Goal: Check status: Check status

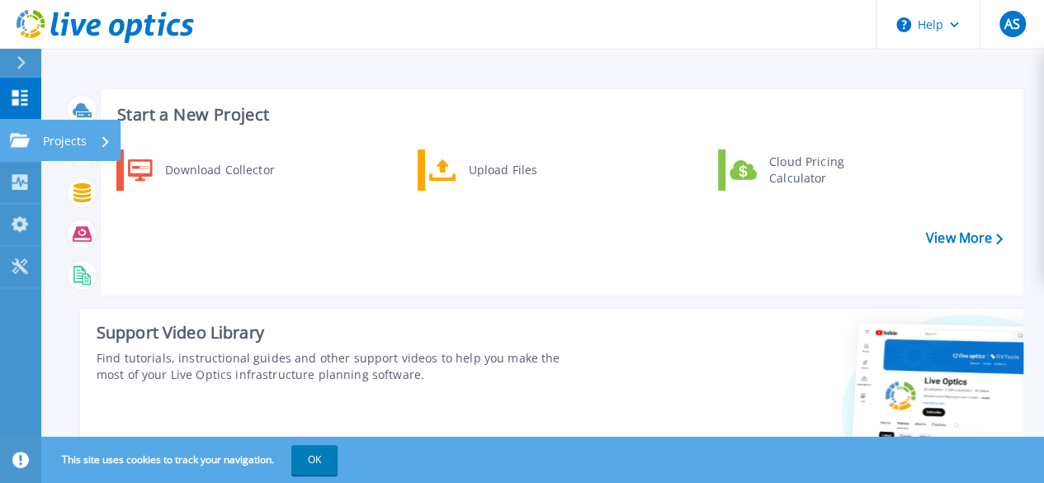
click at [75, 146] on p "Projects" at bounding box center [65, 141] width 44 height 43
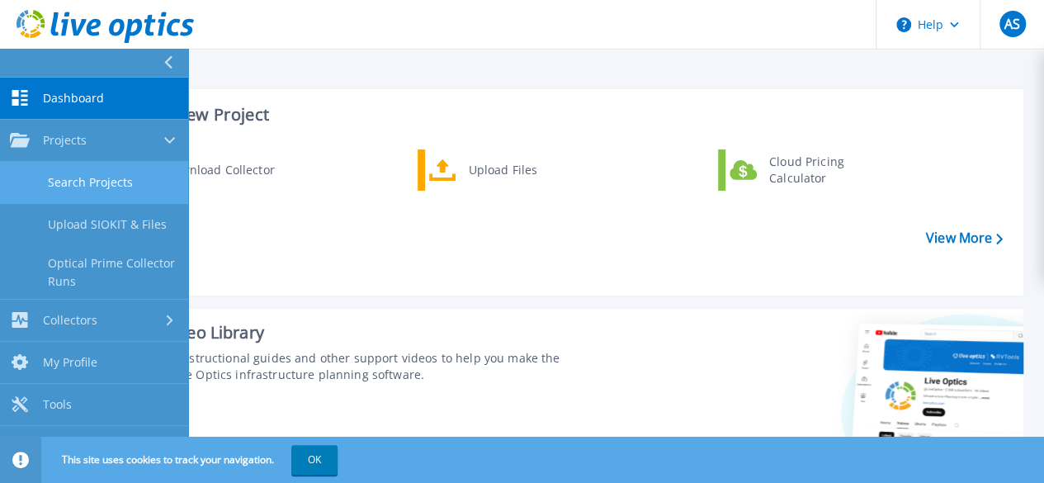
click at [74, 182] on link "Search Projects" at bounding box center [94, 183] width 188 height 42
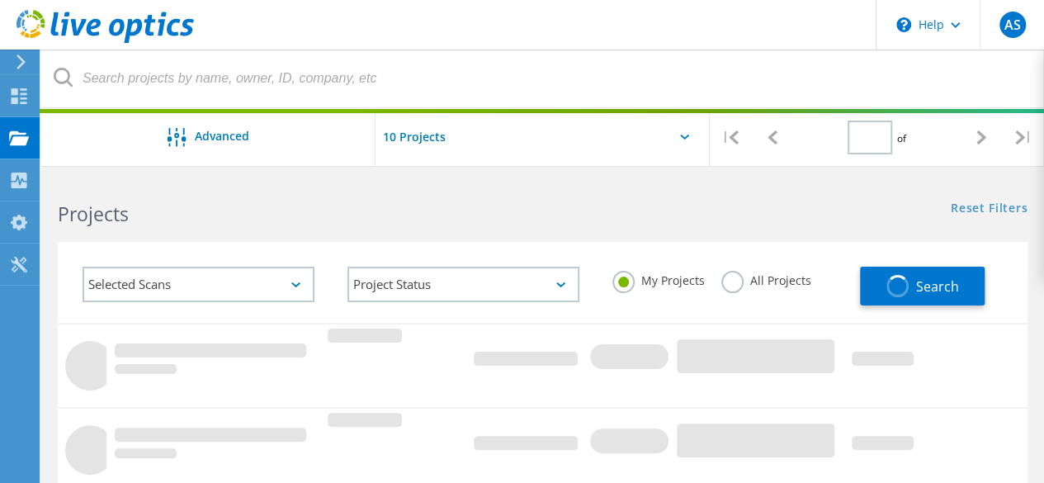
type input "1"
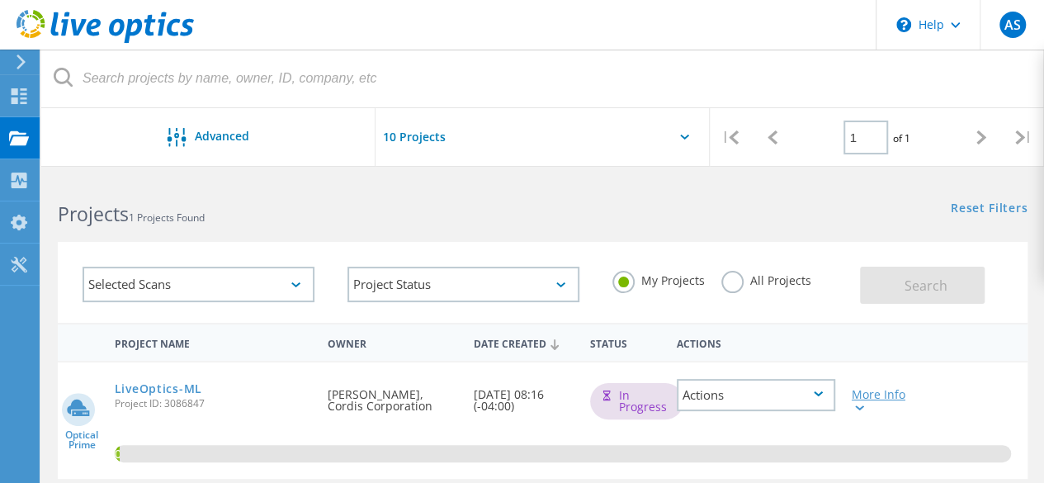
click at [858, 404] on div at bounding box center [858, 407] width 12 height 10
click at [875, 397] on div "More Info" at bounding box center [882, 400] width 61 height 23
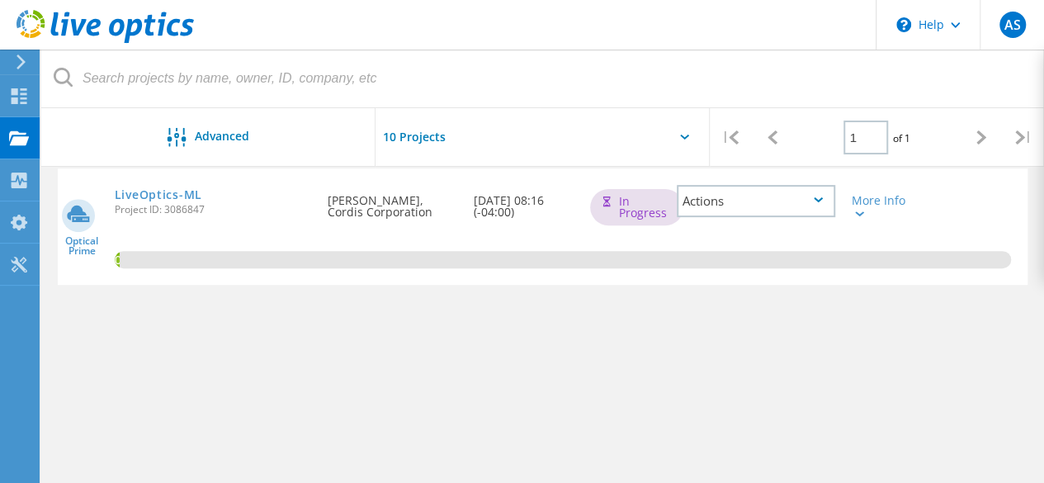
scroll to position [202, 0]
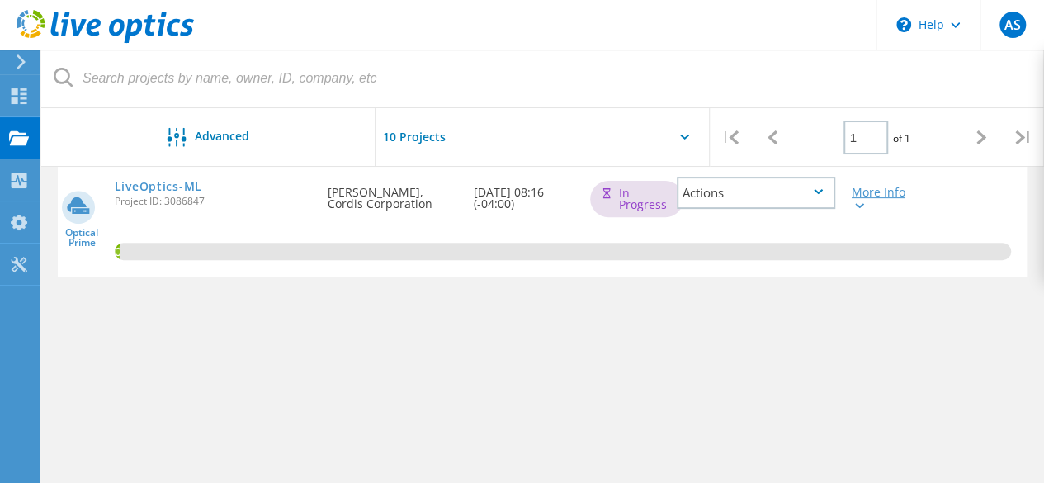
click at [861, 209] on div at bounding box center [858, 205] width 12 height 10
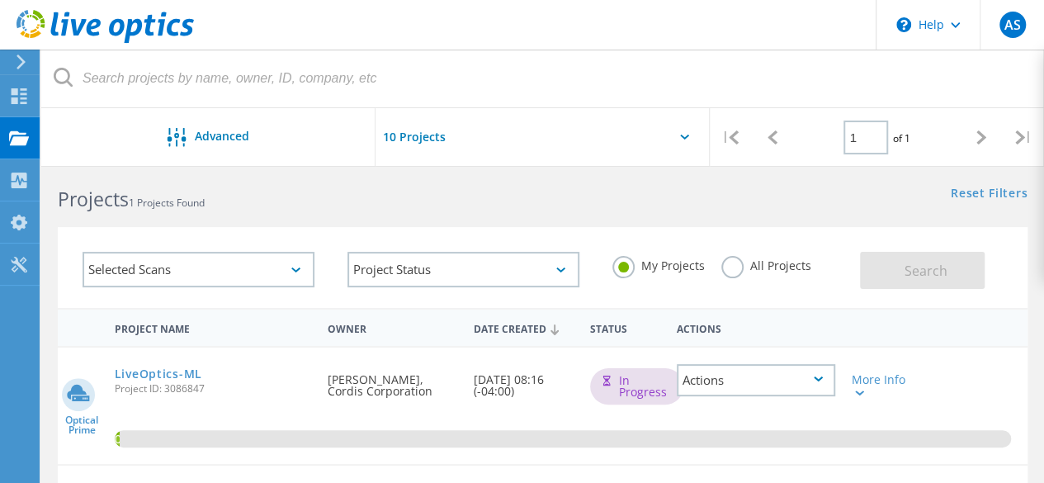
scroll to position [0, 0]
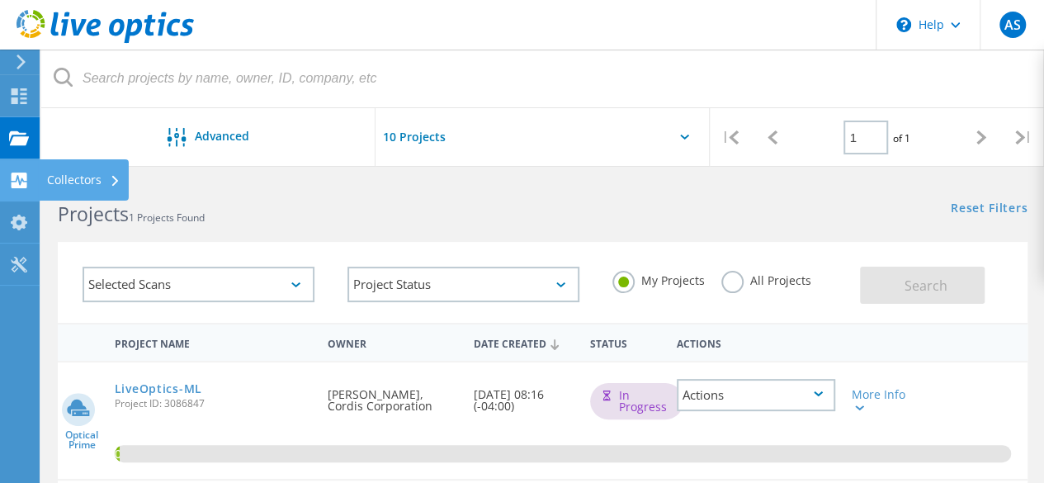
click at [73, 180] on div "Collectors" at bounding box center [83, 180] width 73 height 12
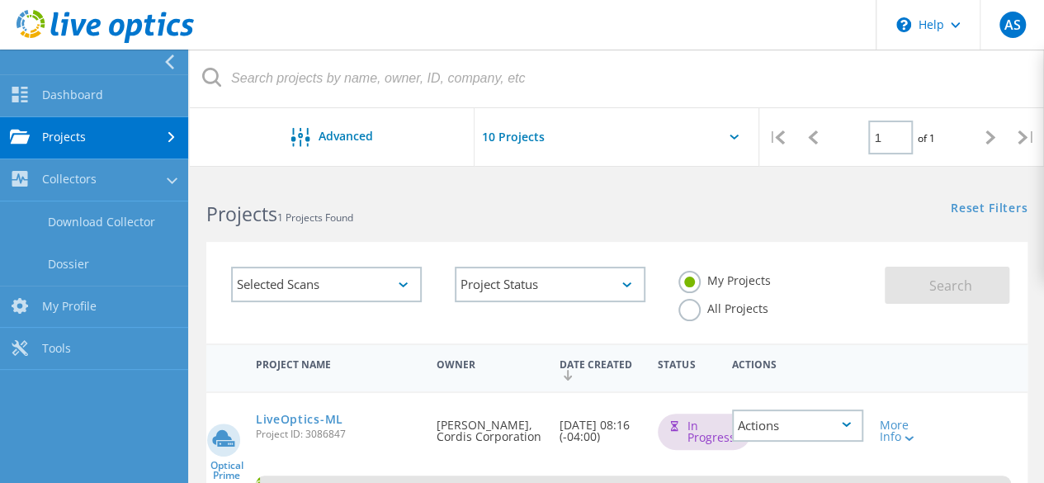
click at [83, 142] on link "Projects" at bounding box center [94, 138] width 188 height 42
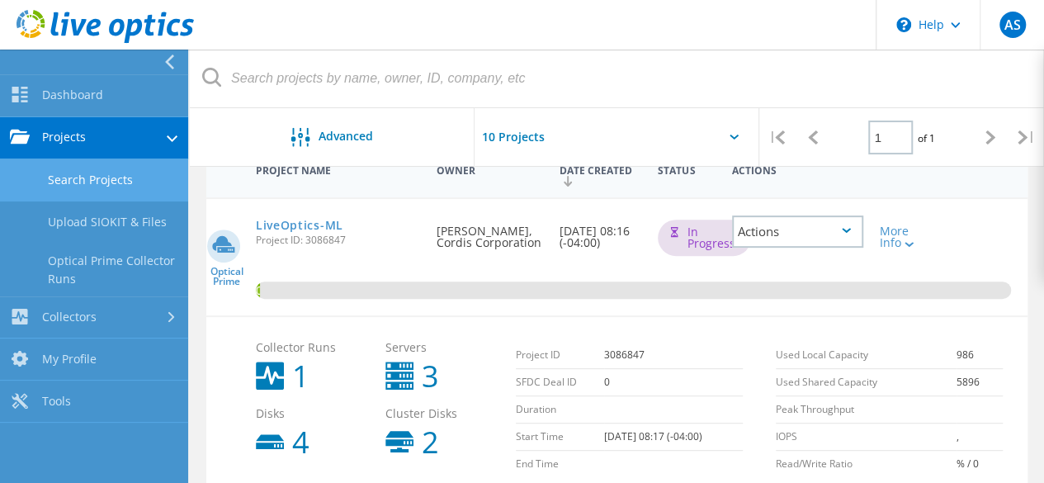
scroll to position [203, 0]
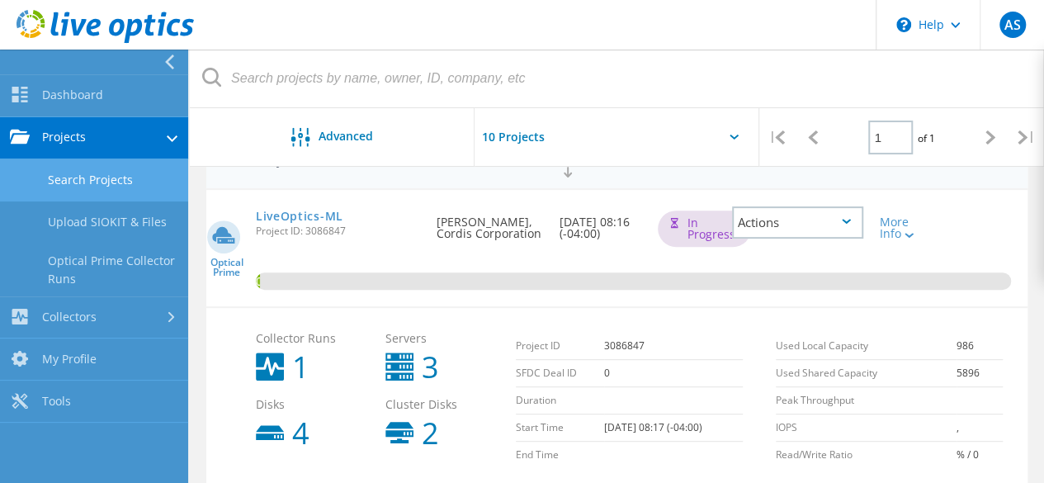
click at [597, 251] on div "Date Created 10/10/2025, 08:16 (-04:00)" at bounding box center [600, 223] width 98 height 66
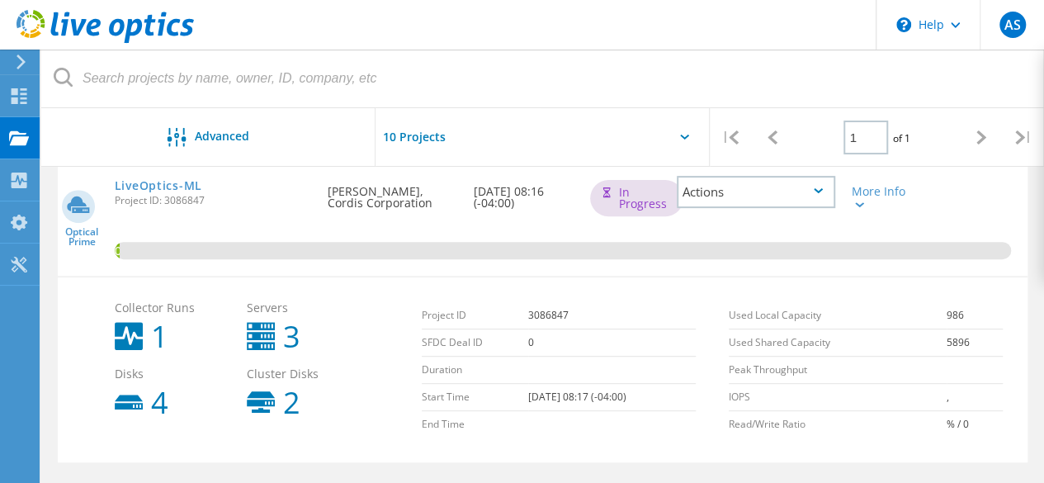
click at [189, 213] on div "LiveOptics-ML Project ID: 3086847" at bounding box center [213, 190] width 214 height 63
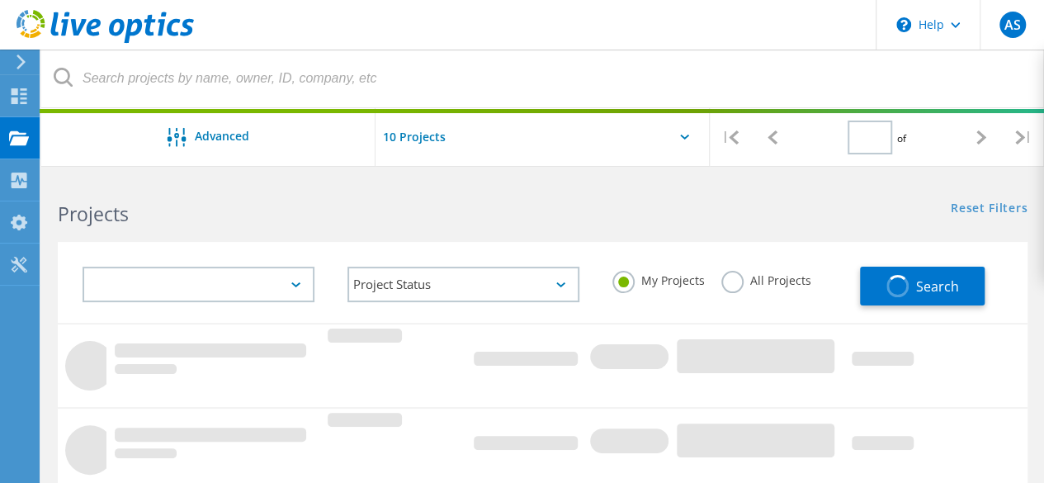
type input "1"
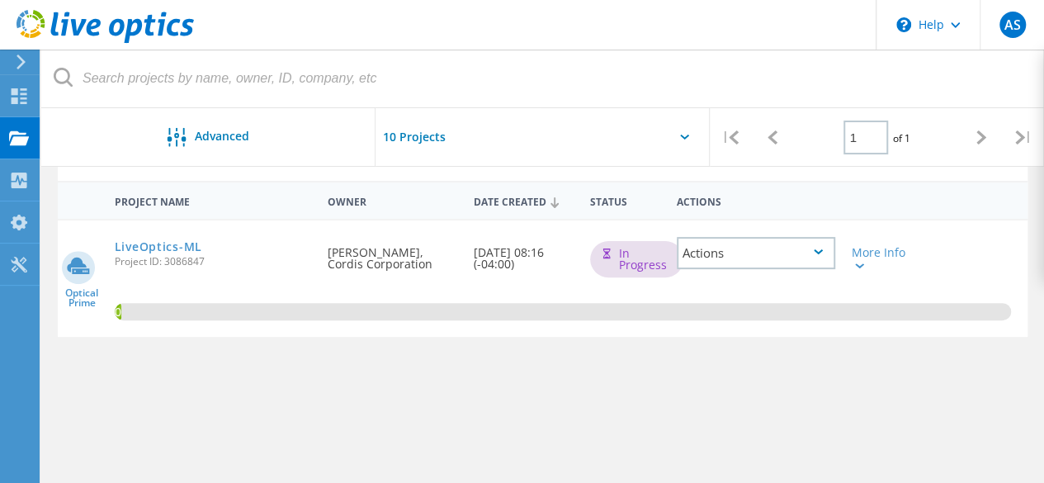
scroll to position [141, 0]
click at [136, 242] on link "LiveOptics-ML" at bounding box center [158, 248] width 87 height 12
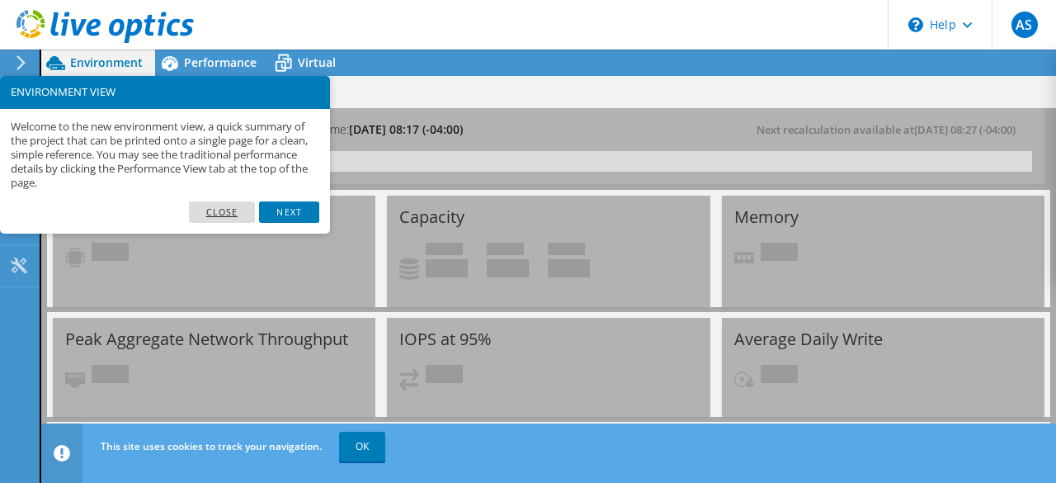
click at [235, 207] on link "Close" at bounding box center [222, 211] width 67 height 21
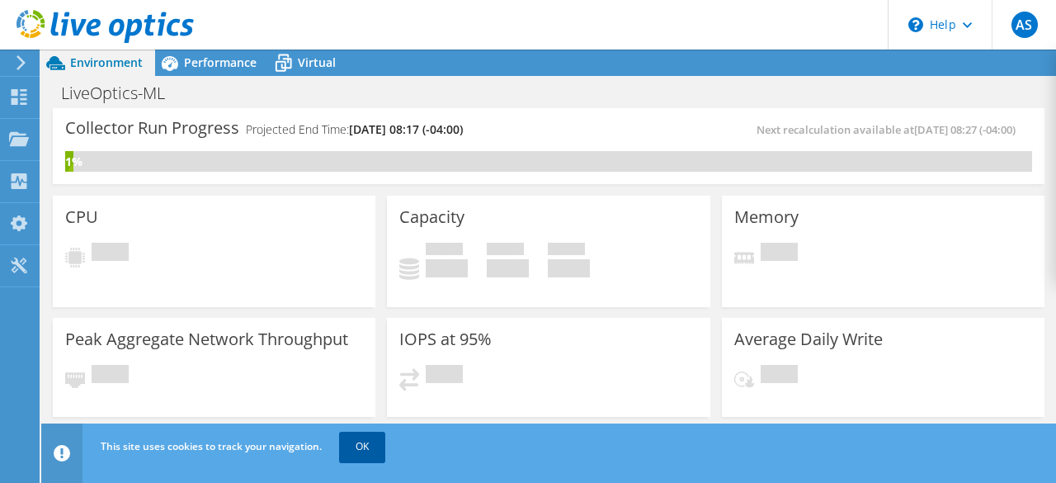
click at [375, 444] on link "OK" at bounding box center [362, 447] width 46 height 30
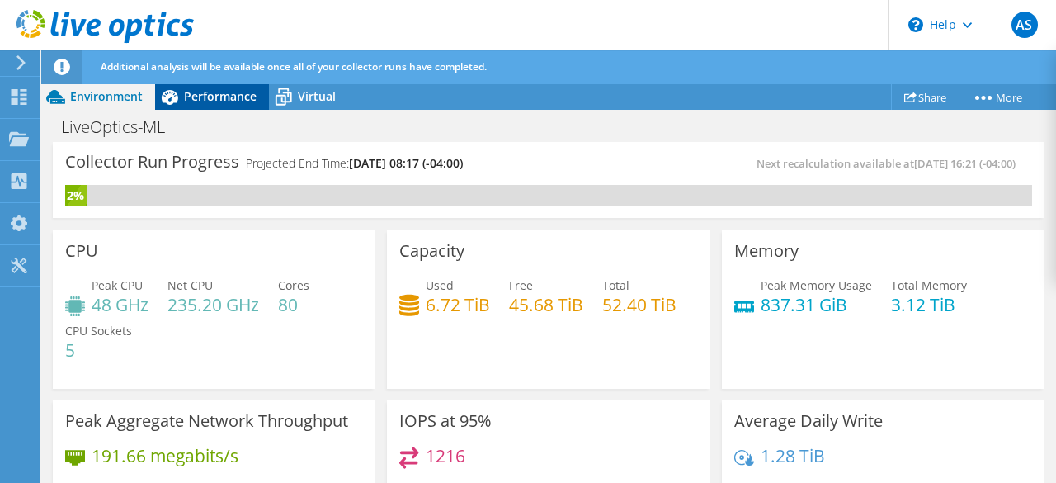
click at [210, 98] on span "Performance" at bounding box center [220, 96] width 73 height 16
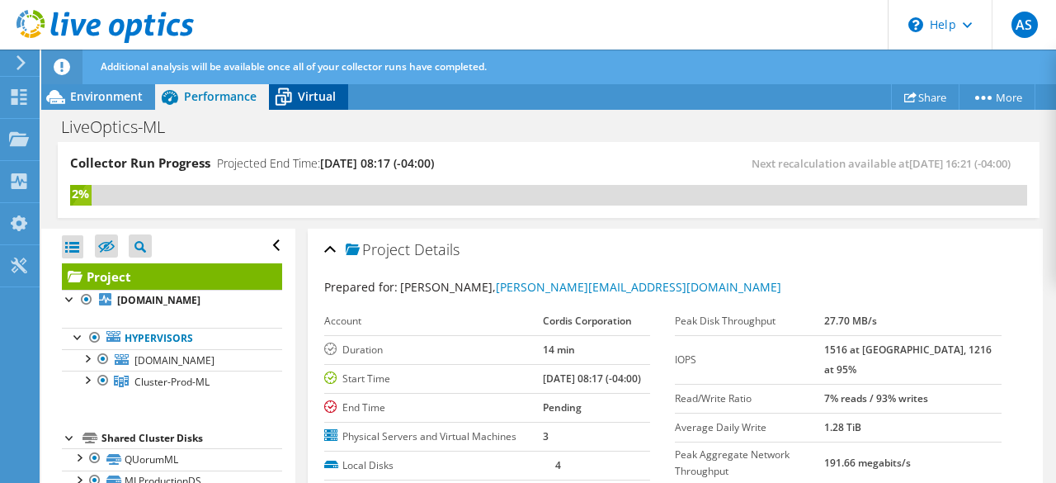
click at [305, 97] on span "Virtual" at bounding box center [317, 96] width 38 height 16
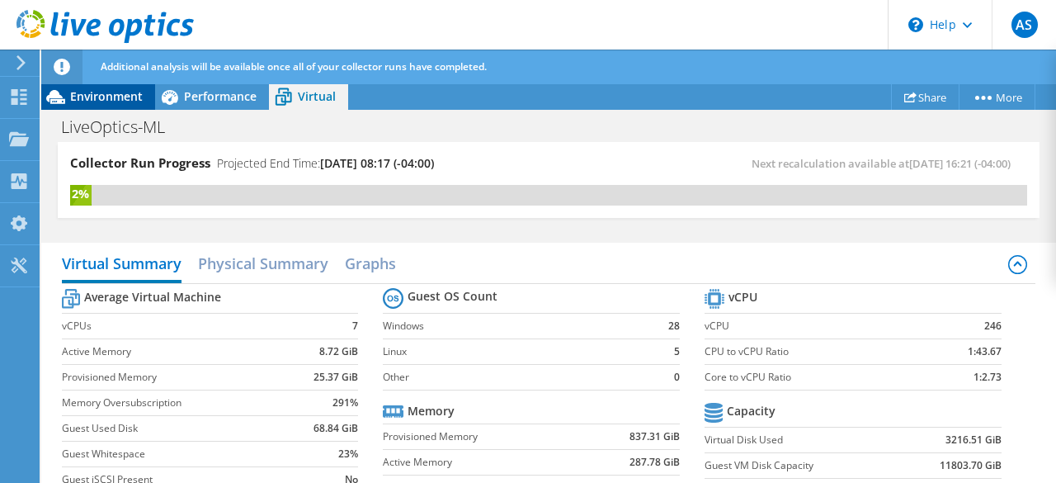
click at [111, 95] on span "Environment" at bounding box center [106, 96] width 73 height 16
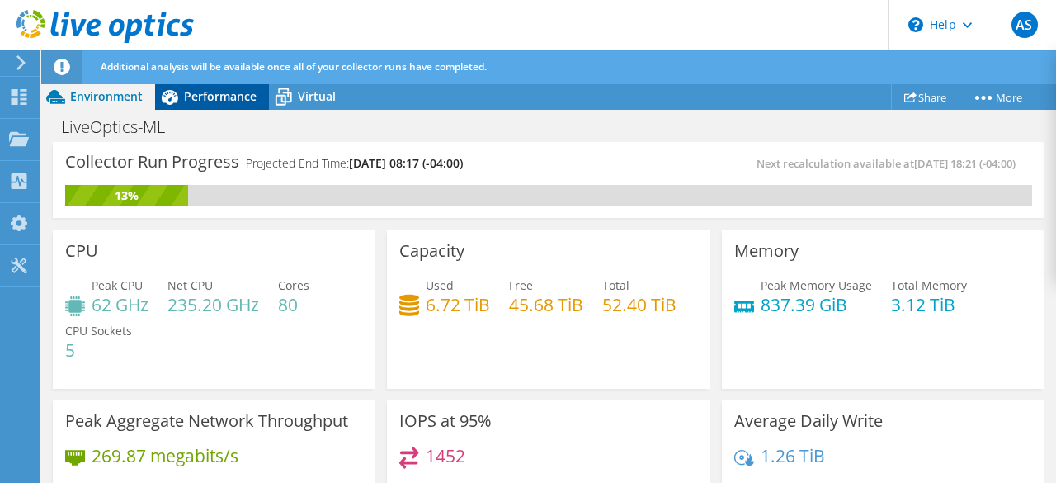
click at [203, 102] on span "Performance" at bounding box center [220, 96] width 73 height 16
click at [209, 95] on span "Performance" at bounding box center [220, 96] width 73 height 16
